Goal: Task Accomplishment & Management: Complete application form

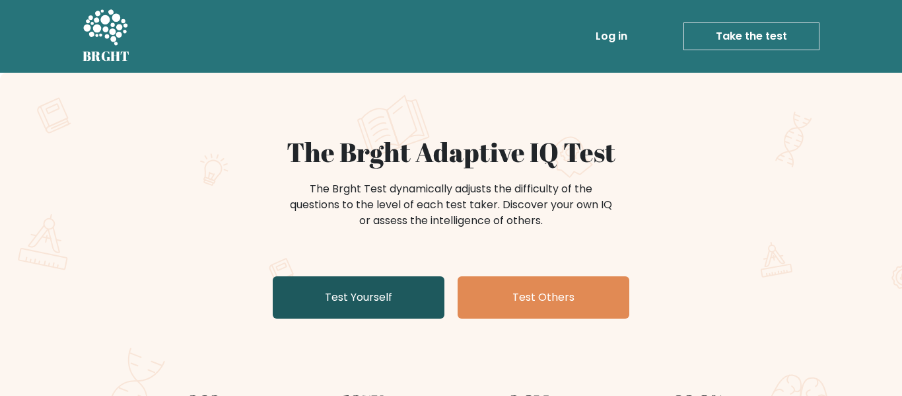
click at [391, 283] on link "Test Yourself" at bounding box center [359, 297] width 172 height 42
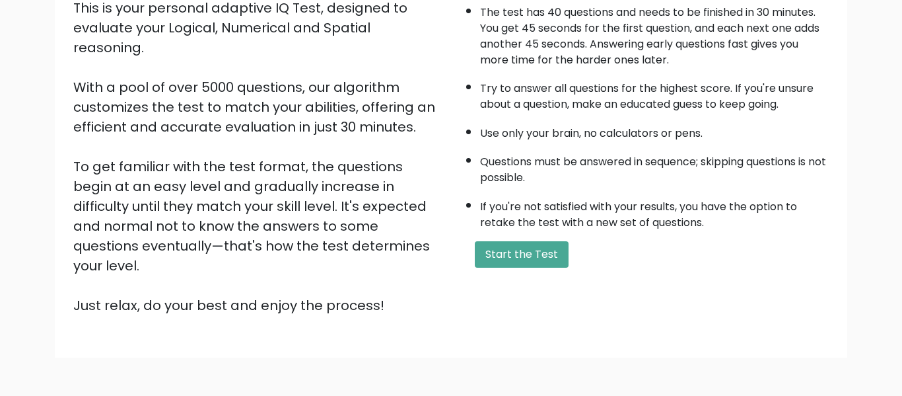
scroll to position [209, 0]
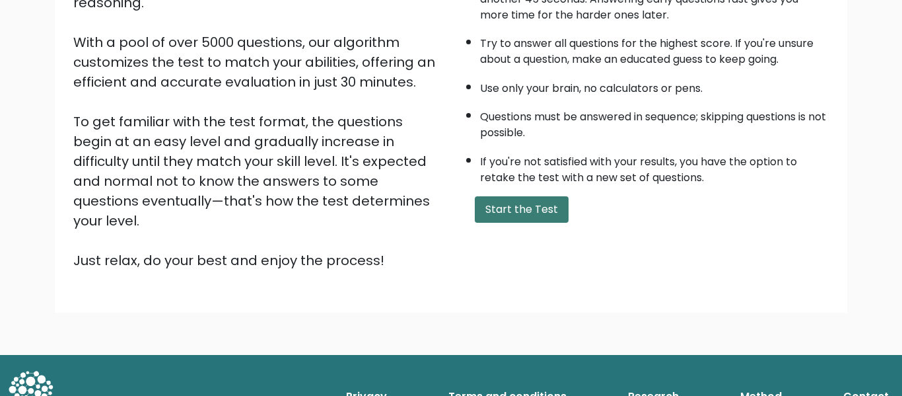
click at [529, 206] on button "Start the Test" at bounding box center [522, 209] width 94 height 26
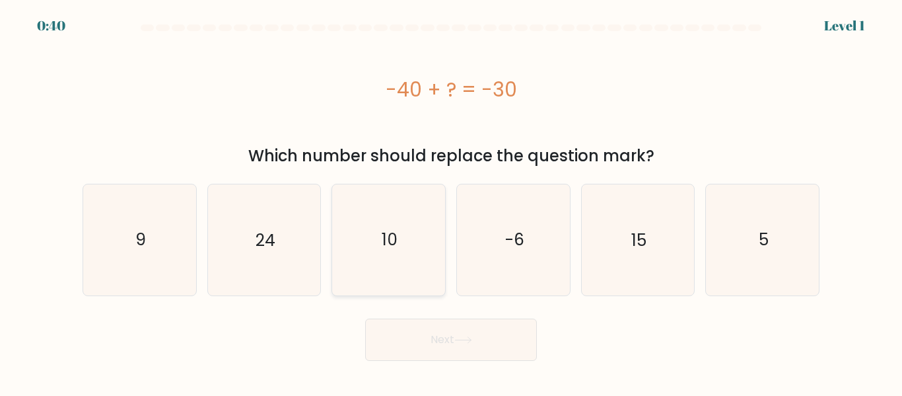
click at [370, 242] on icon "10" at bounding box center [388, 239] width 110 height 110
click at [451, 201] on input "c. 10" at bounding box center [451, 199] width 1 height 3
radio input "true"
click at [453, 363] on body "0:39 Level 1 a." at bounding box center [451, 198] width 902 height 396
click at [429, 347] on button "Next" at bounding box center [451, 339] width 172 height 42
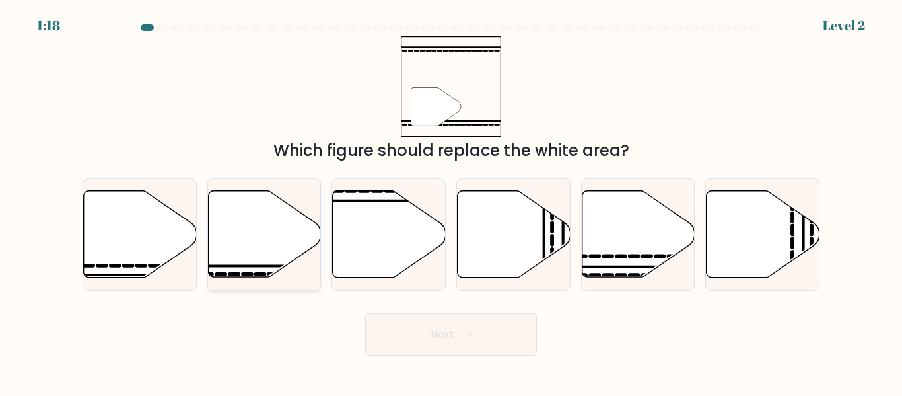
click at [252, 245] on icon at bounding box center [264, 234] width 113 height 87
click at [451, 201] on input "b." at bounding box center [451, 199] width 1 height 3
radio input "true"
click at [389, 316] on button "Next" at bounding box center [451, 334] width 172 height 42
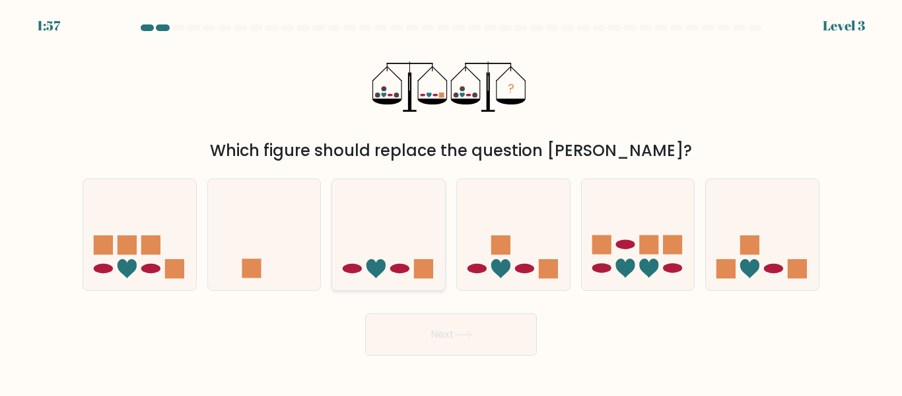
click at [386, 273] on icon at bounding box center [388, 234] width 113 height 93
click at [451, 201] on input "c." at bounding box center [451, 199] width 1 height 3
radio input "true"
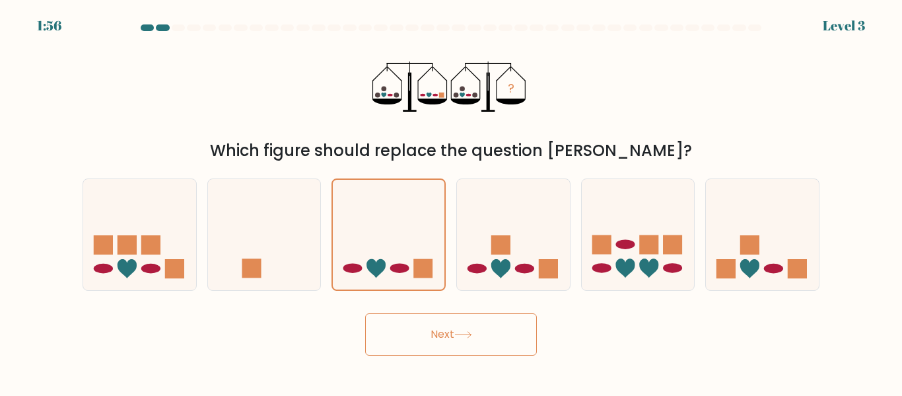
click at [439, 322] on button "Next" at bounding box center [451, 334] width 172 height 42
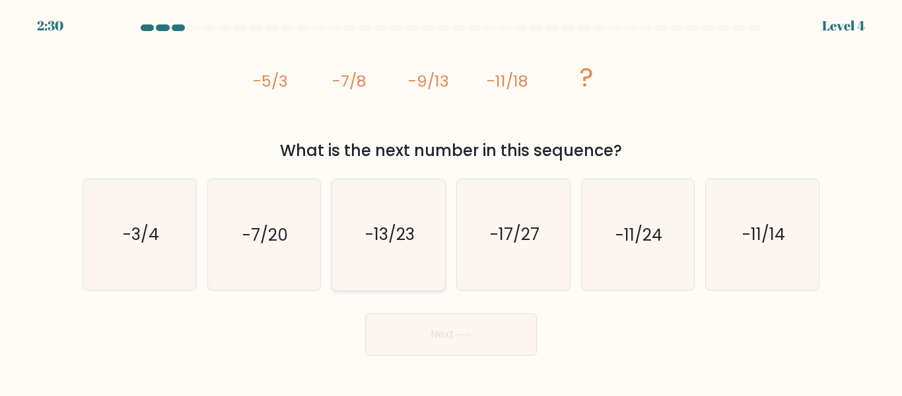
click at [355, 229] on icon "-13/23" at bounding box center [388, 234] width 110 height 110
click at [451, 201] on input "c. -13/23" at bounding box center [451, 199] width 1 height 3
radio input "true"
click at [440, 339] on button "Next" at bounding box center [451, 334] width 172 height 42
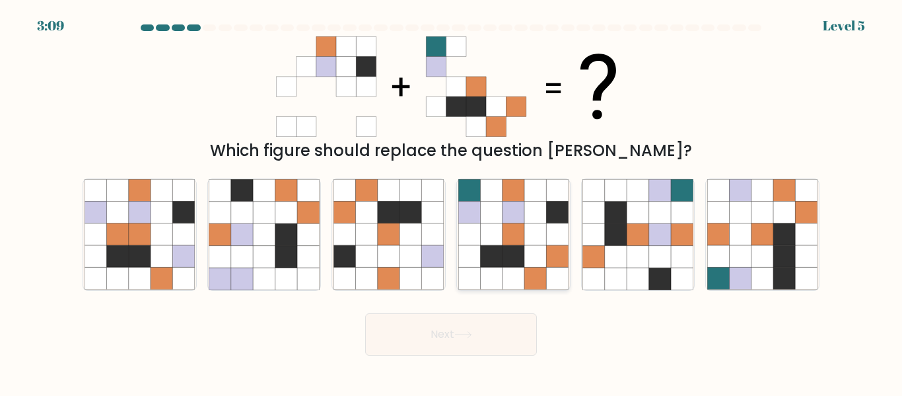
click at [531, 230] on icon at bounding box center [535, 234] width 22 height 22
click at [452, 201] on input "d." at bounding box center [451, 199] width 1 height 3
radio input "true"
click at [512, 333] on button "Next" at bounding box center [451, 334] width 172 height 42
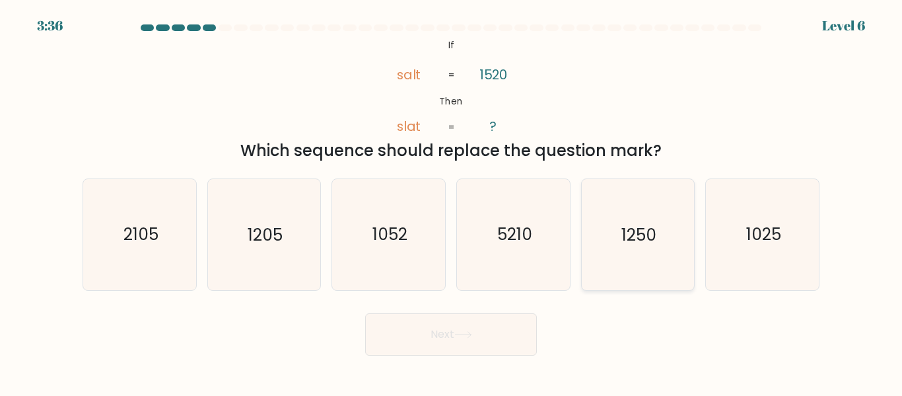
click at [672, 260] on icon "1250" at bounding box center [637, 234] width 110 height 110
click at [452, 201] on input "e. 1250" at bounding box center [451, 199] width 1 height 3
radio input "true"
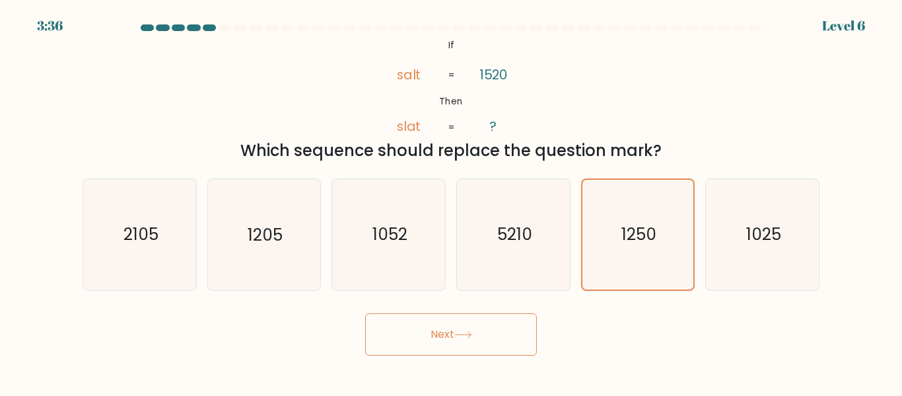
click at [469, 352] on button "Next" at bounding box center [451, 334] width 172 height 42
